Goal: Task Accomplishment & Management: Use online tool/utility

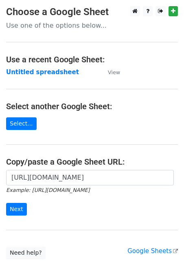
scroll to position [0, 177]
type input "https://docs.google.com/spreadsheets/d/1aNTiFcBmV5jIxNi0h393BLTNUqVolpFxVj0PPHI…"
click at [18, 203] on input "Next" at bounding box center [16, 209] width 21 height 13
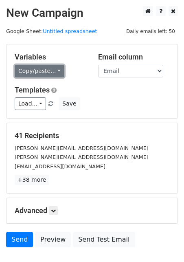
click at [46, 68] on link "Copy/paste..." at bounding box center [40, 71] width 50 height 13
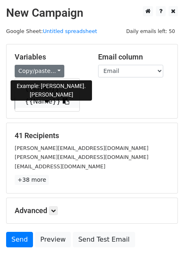
click at [37, 105] on link "{{Name}}" at bounding box center [47, 101] width 64 height 13
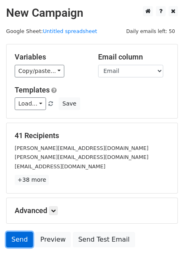
click at [15, 240] on link "Send" at bounding box center [19, 239] width 27 height 15
